Goal: Transaction & Acquisition: Purchase product/service

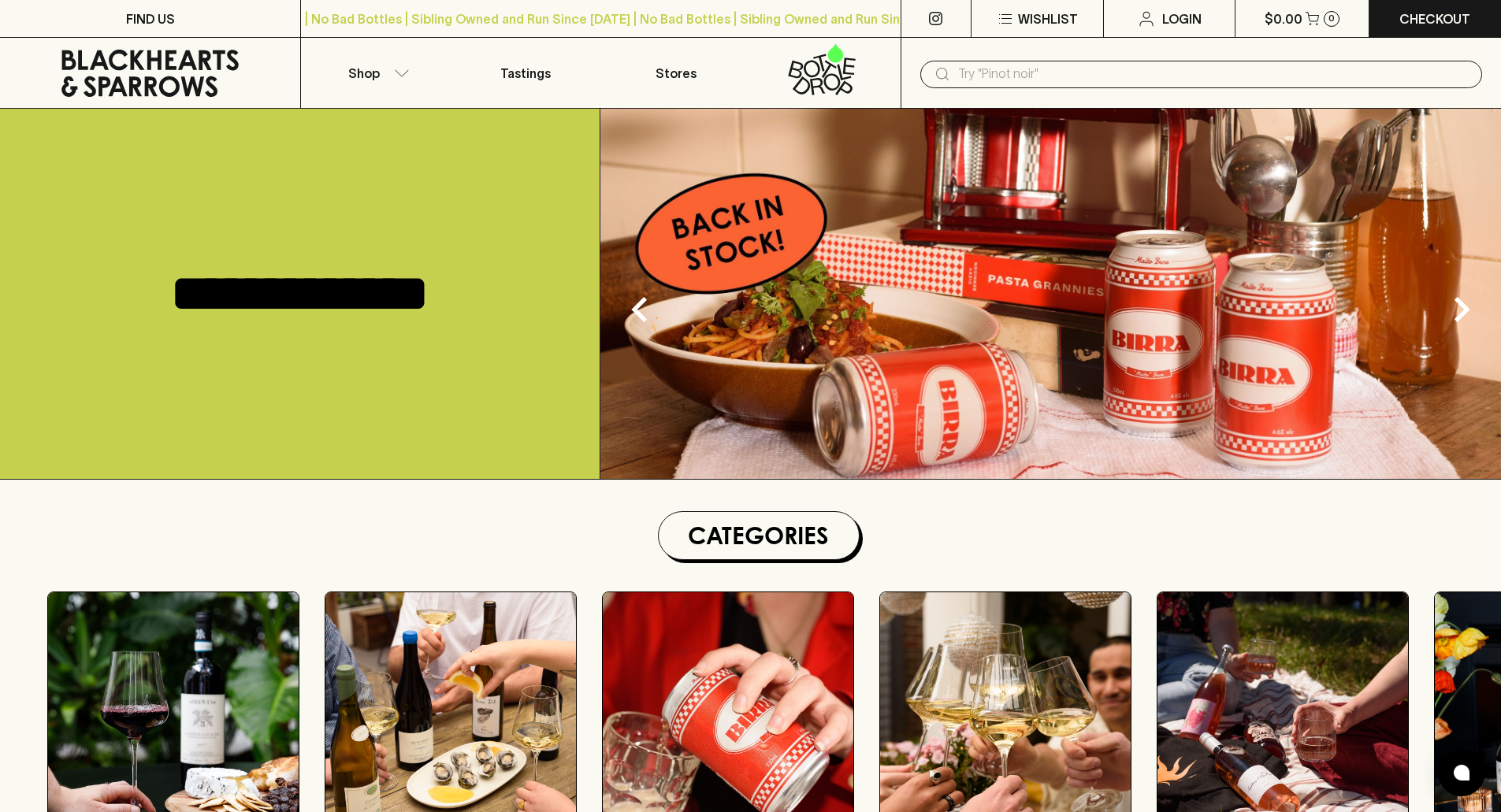
click at [1131, 64] on input "text" at bounding box center [1213, 74] width 511 height 26
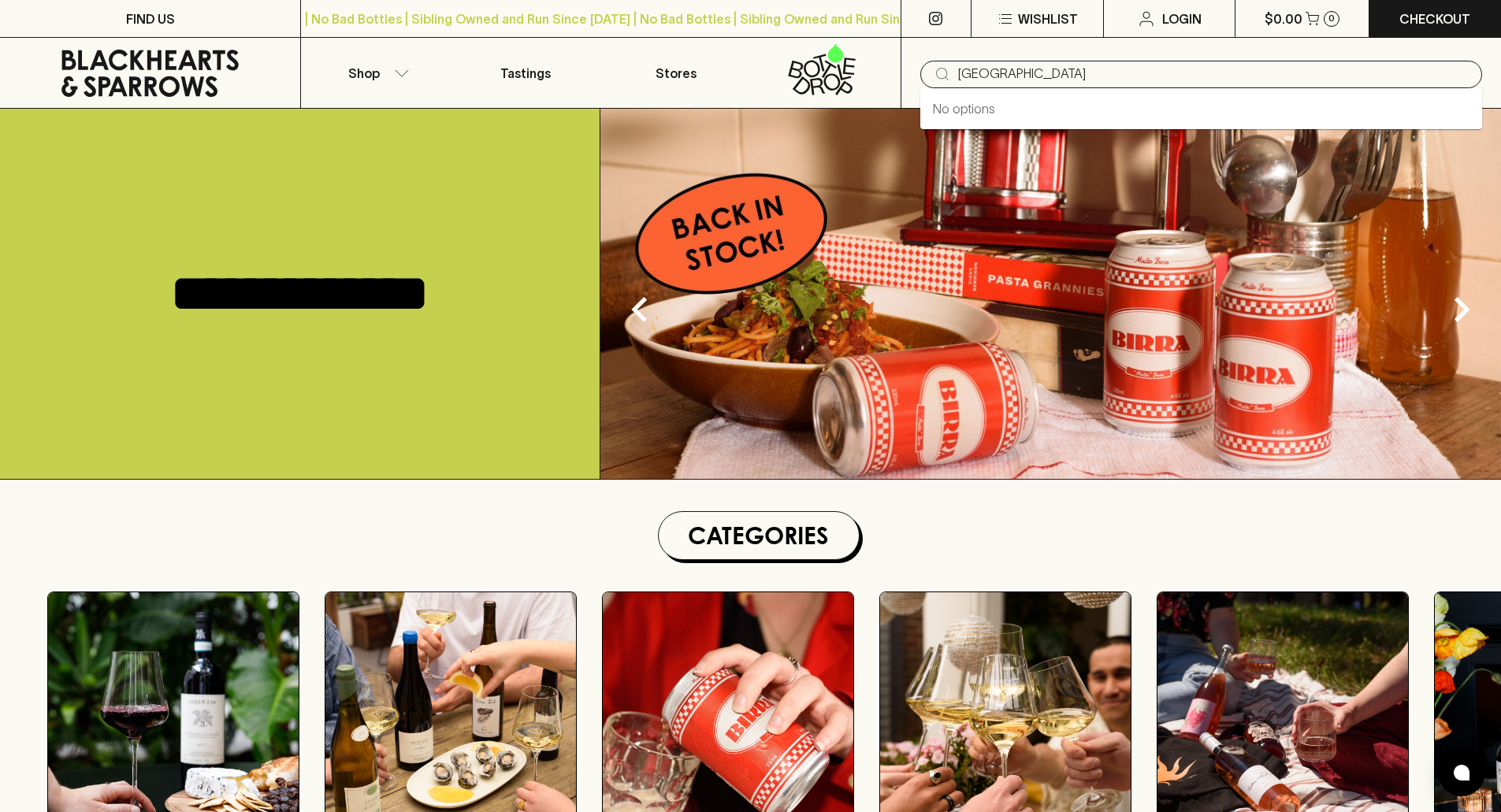
type input "[GEOGRAPHIC_DATA]"
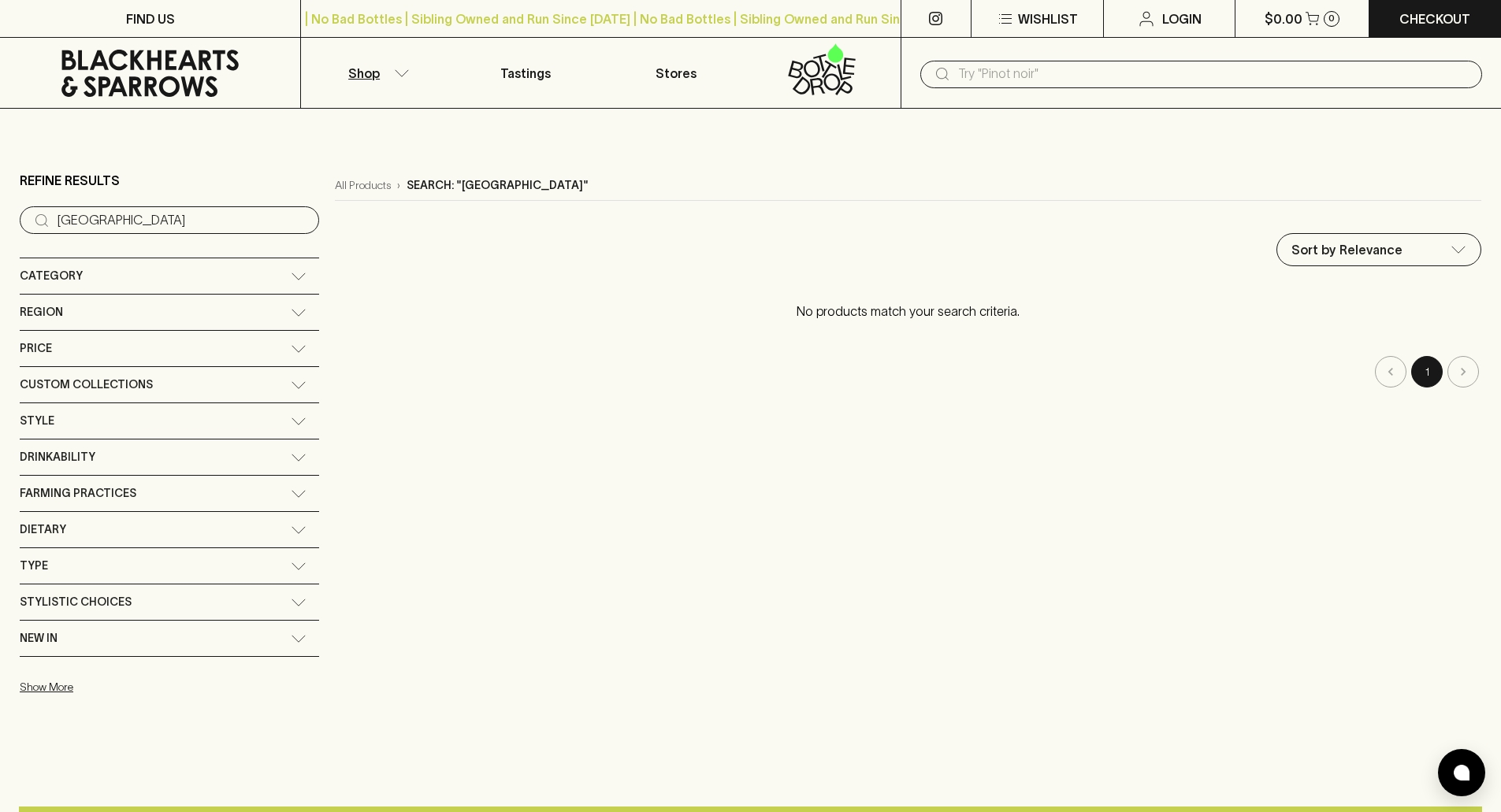
click at [124, 61] on icon at bounding box center [149, 73] width 276 height 48
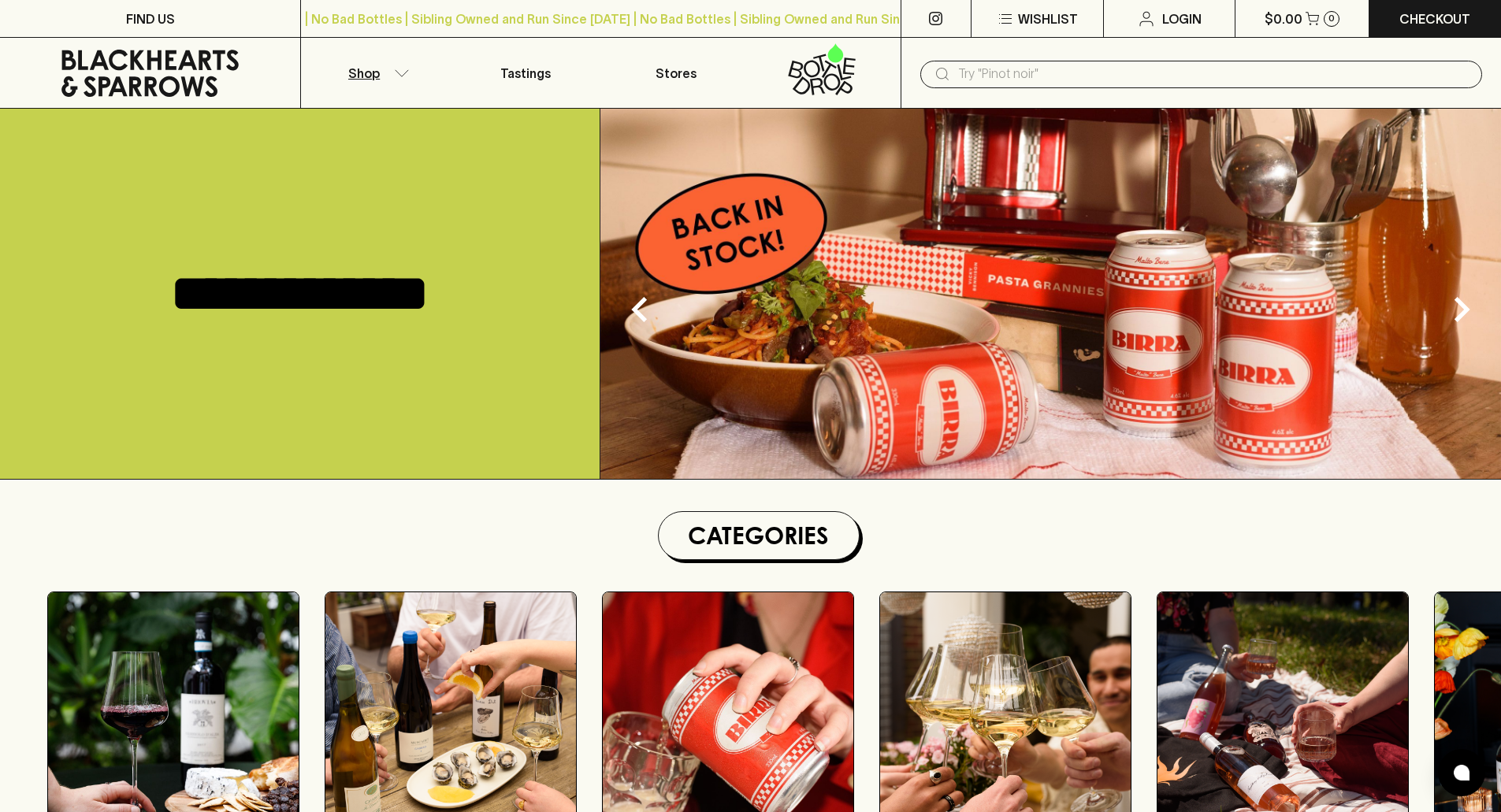
click at [409, 75] on icon "button" at bounding box center [402, 73] width 16 height 8
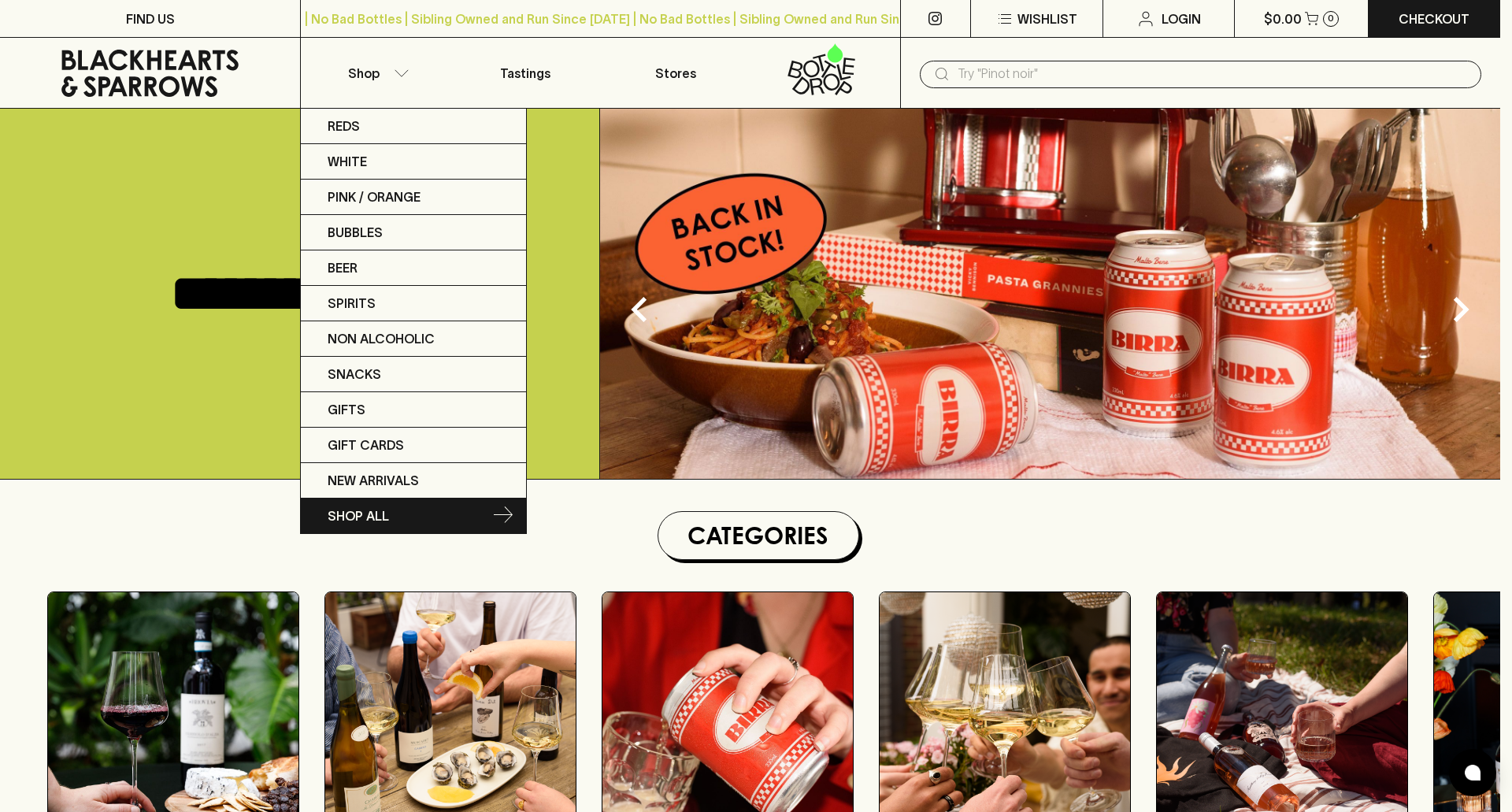
click at [400, 520] on link "SHOP ALL" at bounding box center [413, 515] width 225 height 34
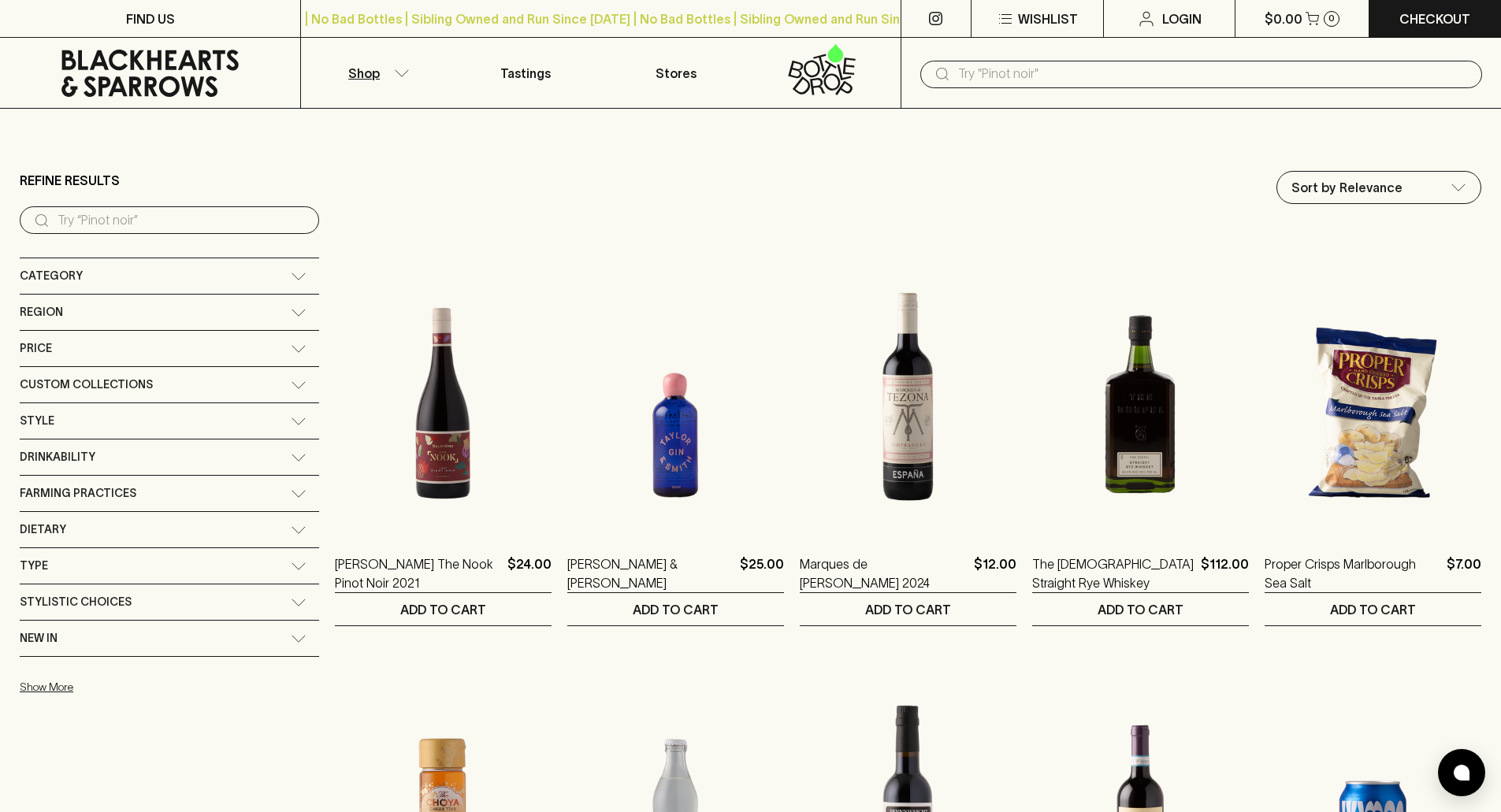
click at [191, 317] on div "Region" at bounding box center [155, 312] width 271 height 19
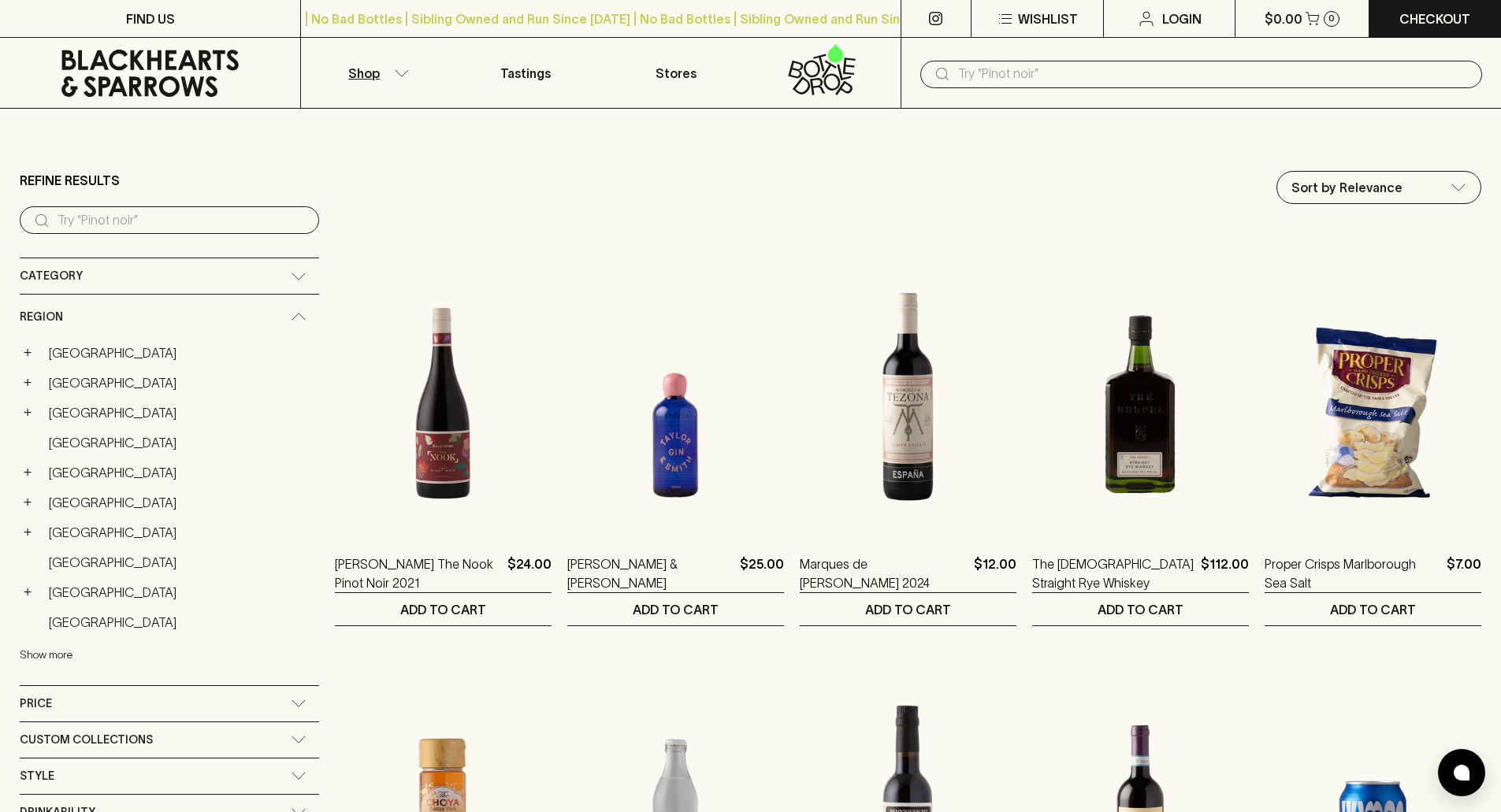
click at [55, 655] on button "Show more" at bounding box center [123, 655] width 207 height 33
click at [84, 309] on div "Region" at bounding box center [155, 317] width 271 height 19
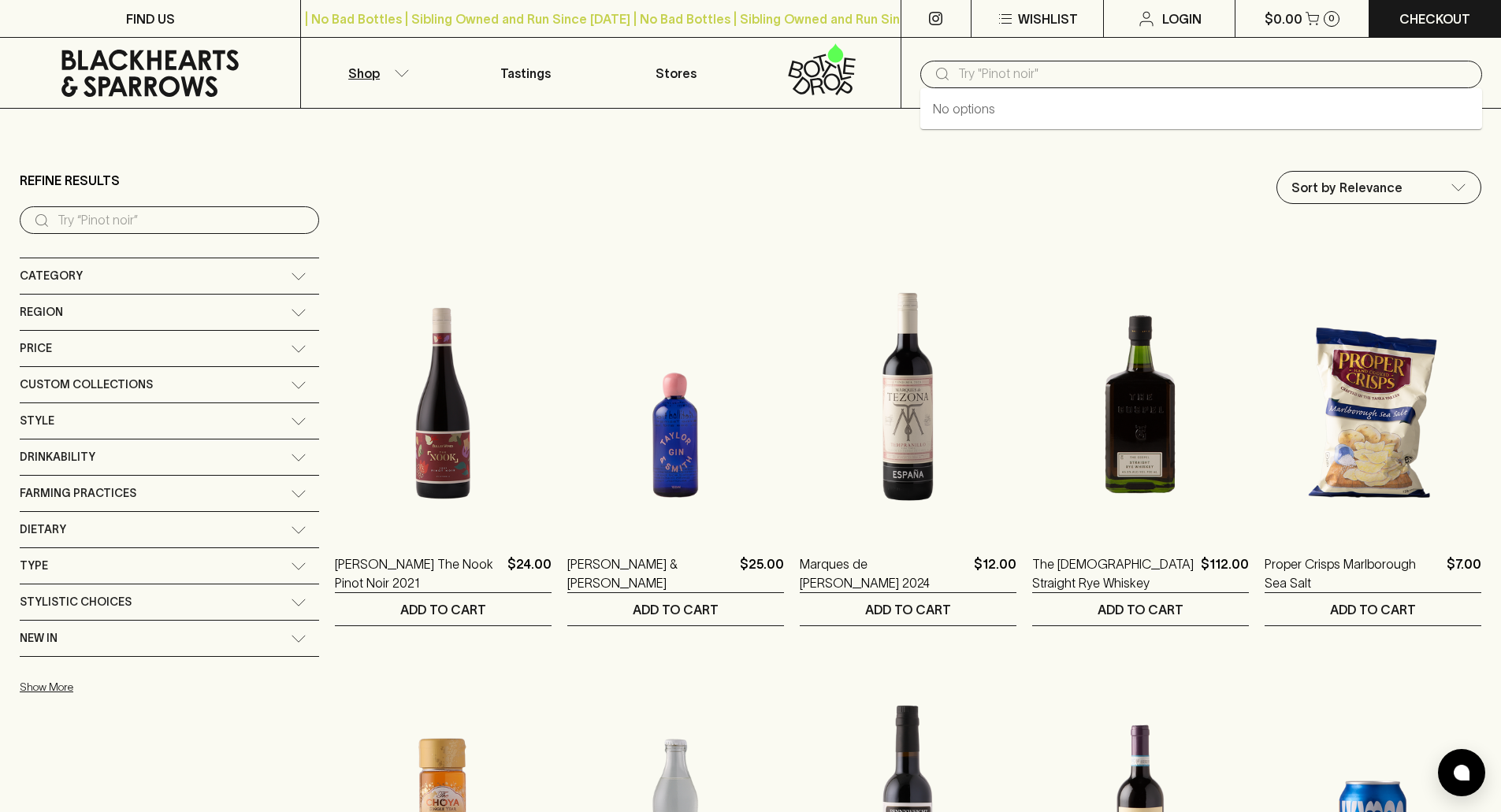
click at [1209, 73] on input "text" at bounding box center [1213, 74] width 511 height 26
type input "[GEOGRAPHIC_DATA]"
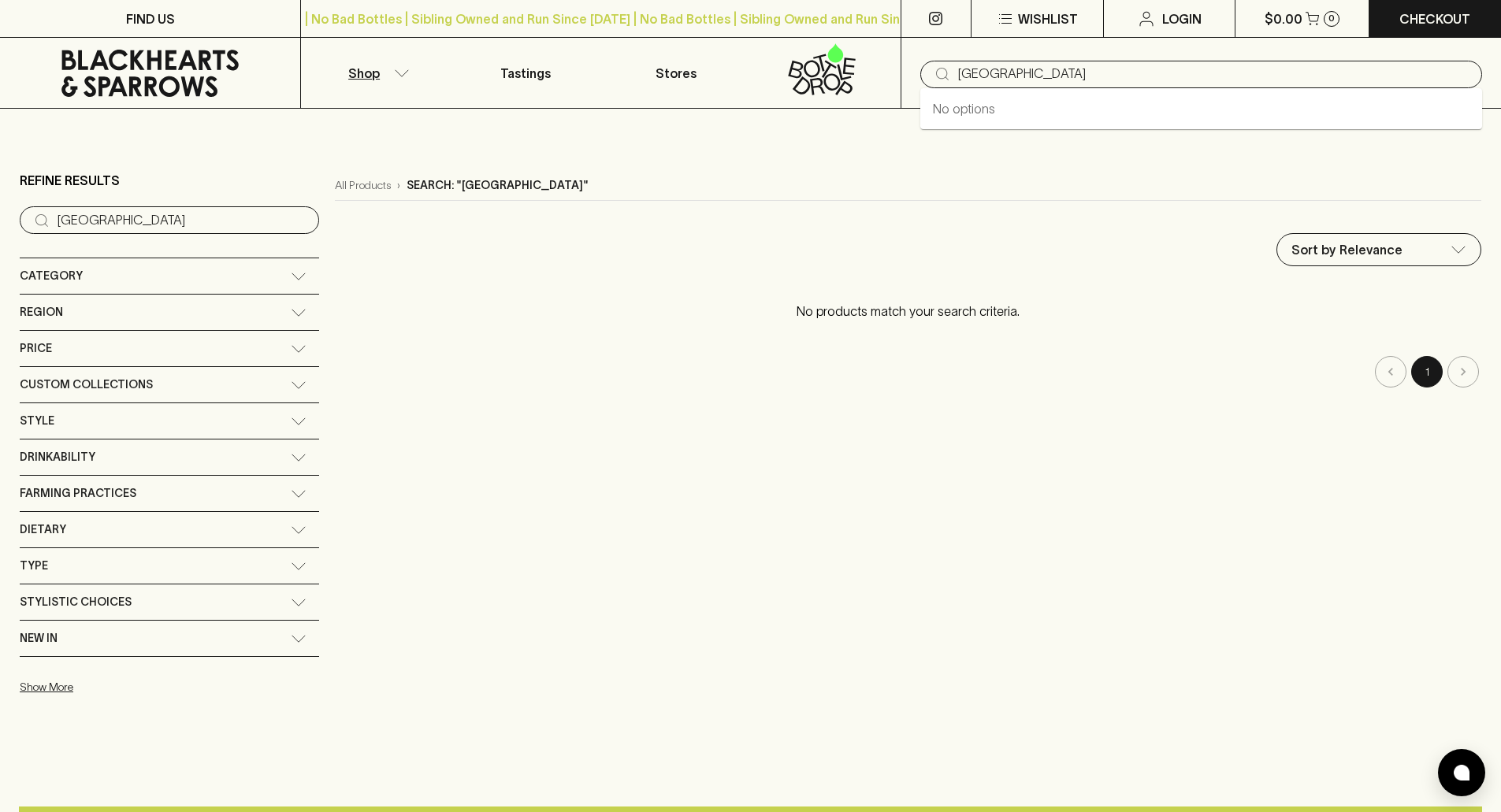
drag, startPoint x: 1155, startPoint y: 73, endPoint x: 849, endPoint y: 63, distance: 306.2
click at [849, 63] on div "Shop Tastings Stores ​ [GEOGRAPHIC_DATA]" at bounding box center [750, 73] width 1501 height 71
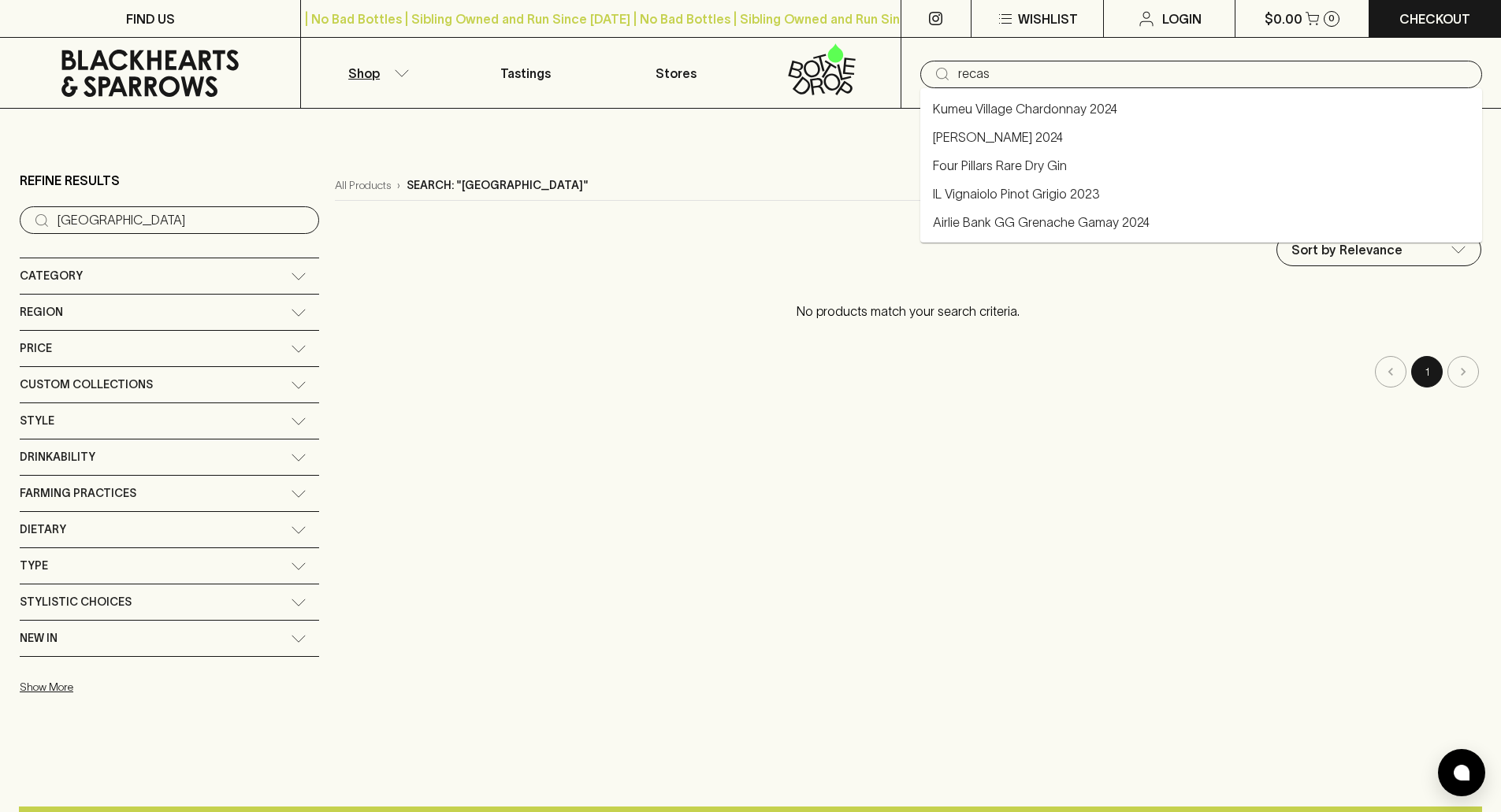
type input "recas"
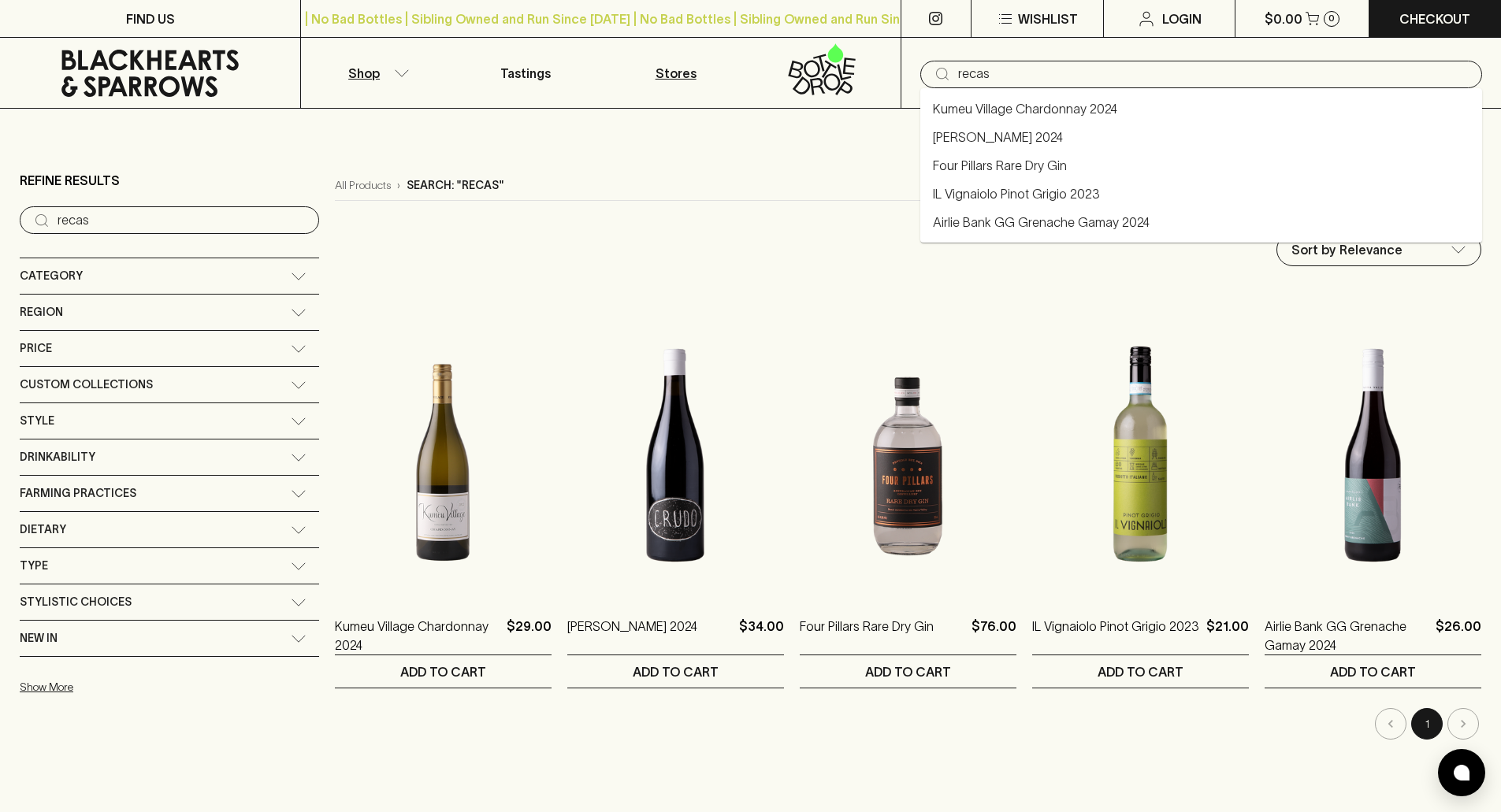
drag, startPoint x: 1030, startPoint y: 70, endPoint x: 749, endPoint y: 75, distance: 281.0
click at [749, 75] on div "Shop Tastings Stores ​ recas" at bounding box center [750, 73] width 1501 height 71
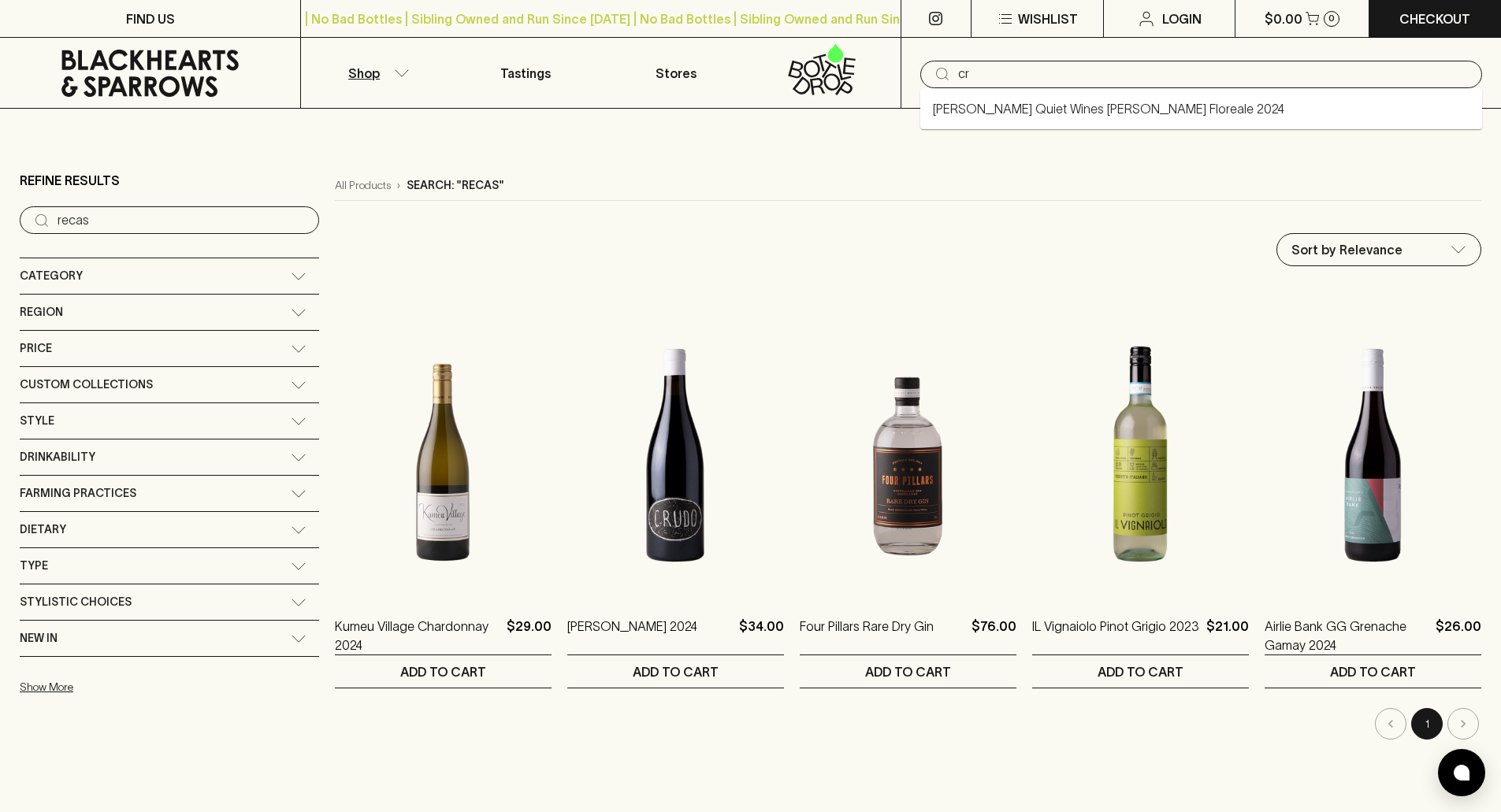
type input "c"
type input "b"
click at [1082, 73] on input "text" at bounding box center [1213, 74] width 511 height 26
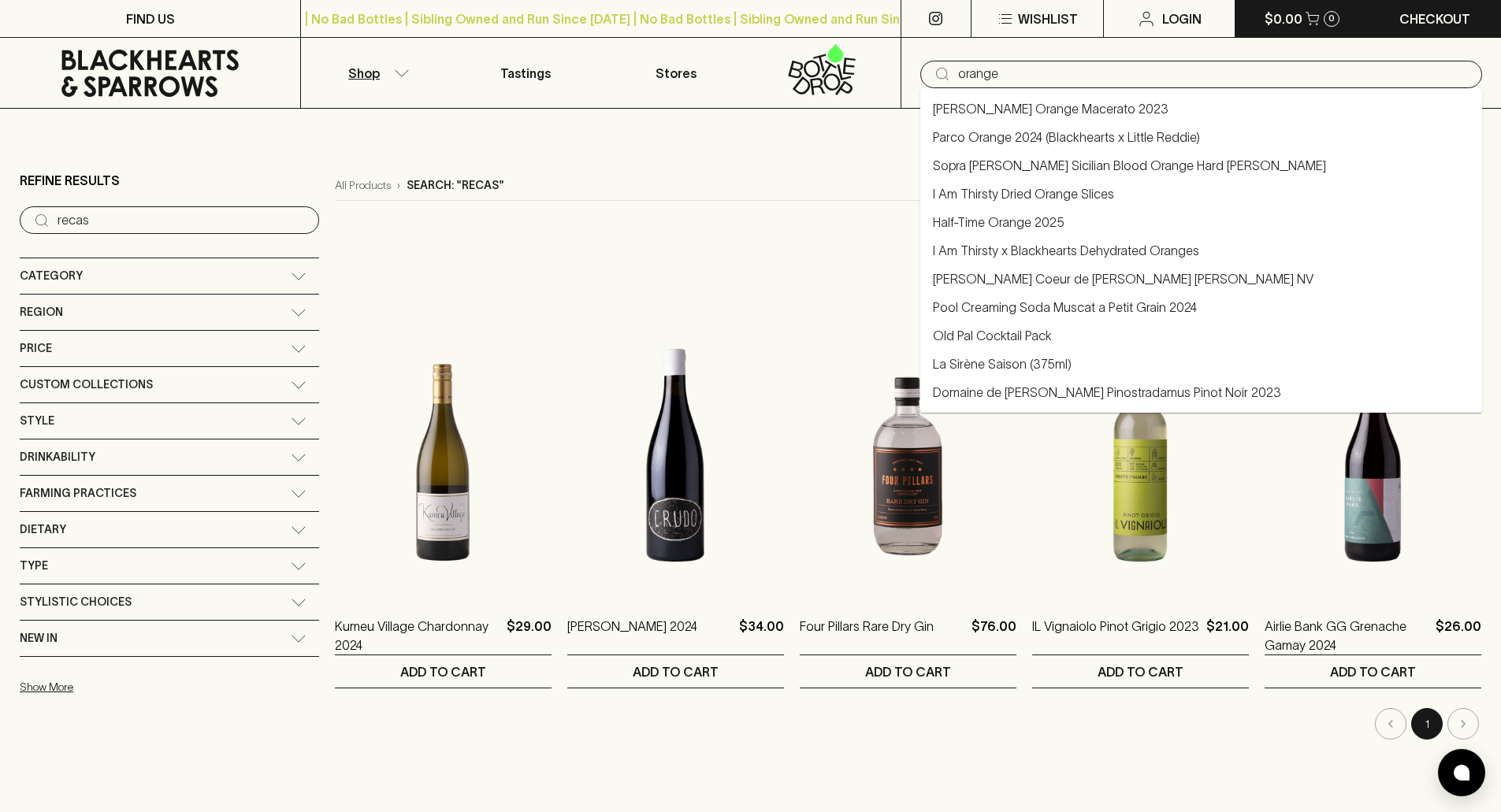
type input "orange"
